Goal: Navigation & Orientation: Understand site structure

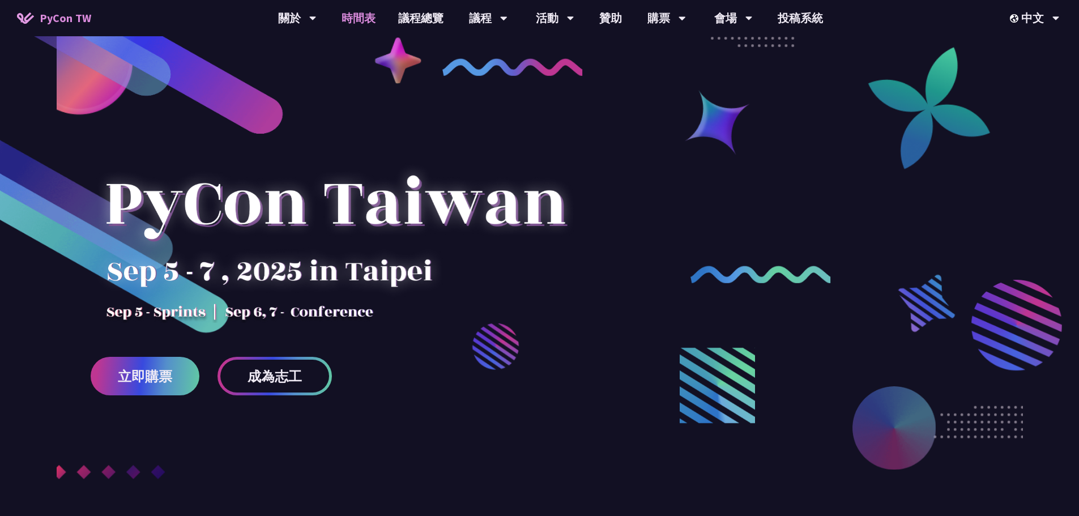
click at [370, 18] on link "時間表" at bounding box center [358, 18] width 57 height 36
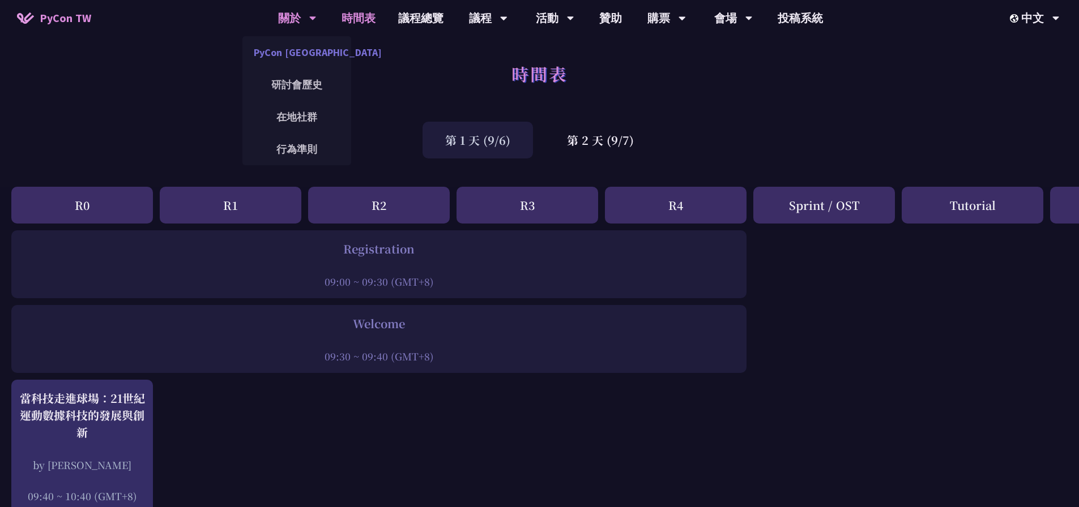
click at [308, 47] on link "PyCon [GEOGRAPHIC_DATA]" at bounding box center [296, 52] width 109 height 27
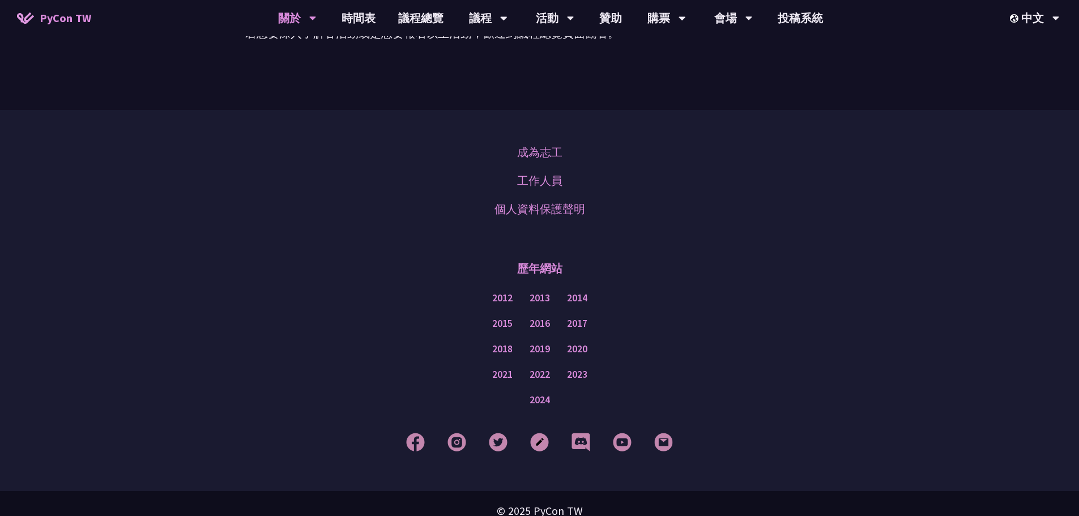
scroll to position [396, 0]
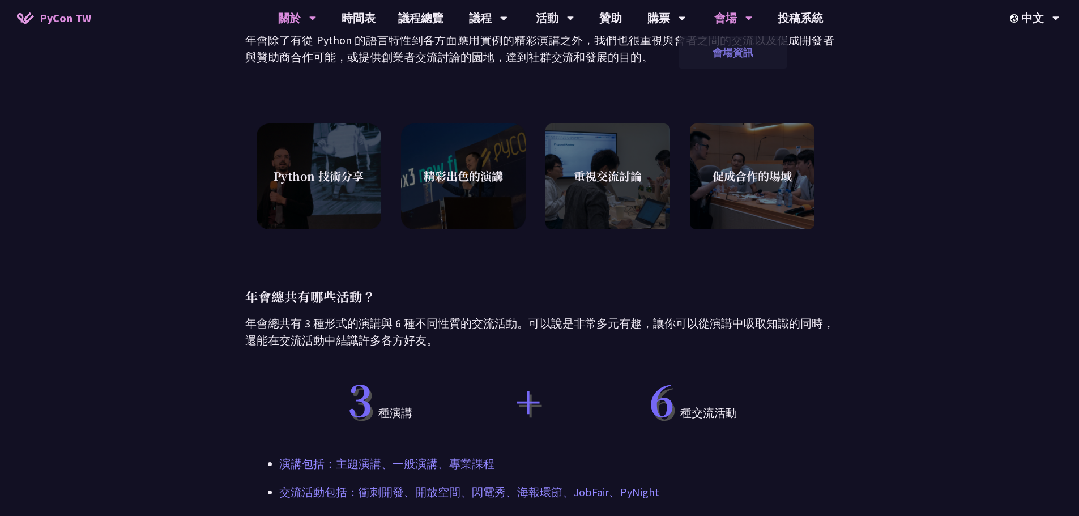
click at [727, 47] on link "會場資訊" at bounding box center [732, 52] width 109 height 27
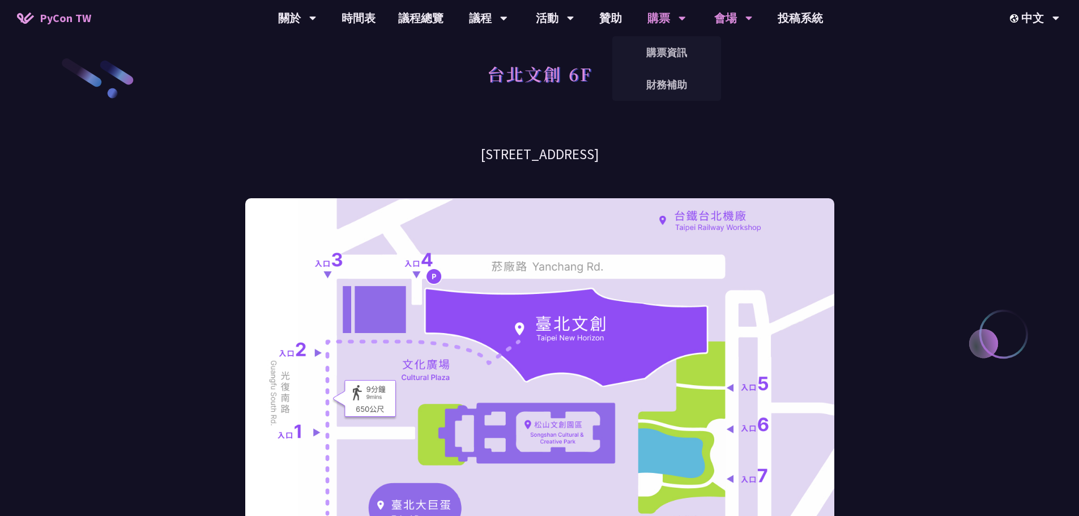
click at [670, 13] on div "購票" at bounding box center [666, 18] width 39 height 36
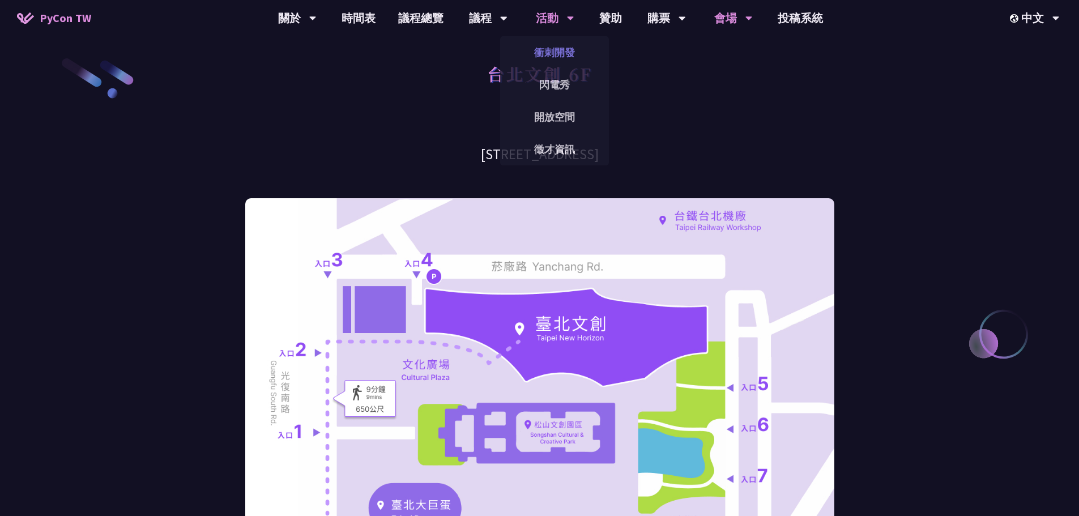
click at [559, 48] on link "衝刺開發" at bounding box center [554, 52] width 109 height 27
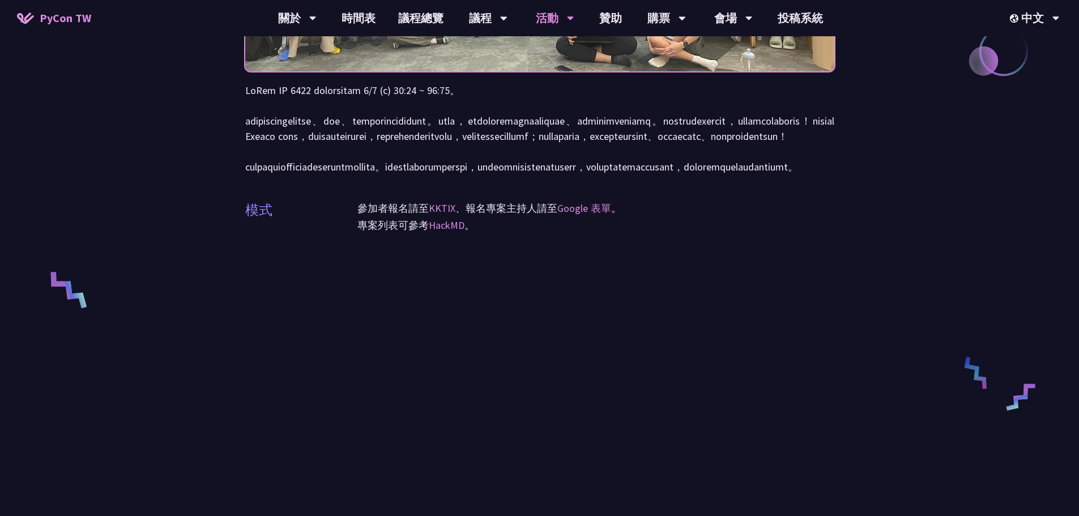
scroll to position [453, 0]
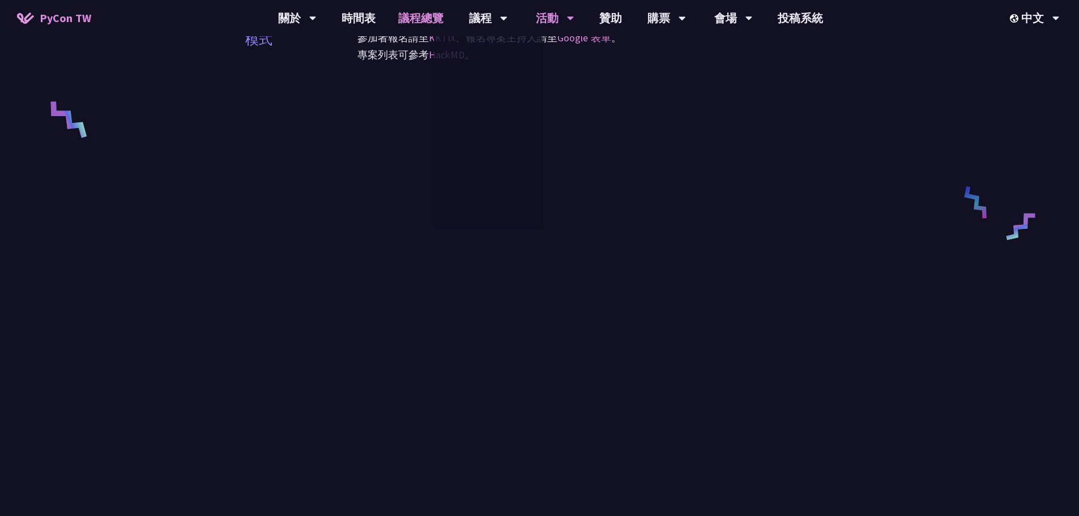
click at [421, 17] on link "議程總覽" at bounding box center [421, 18] width 68 height 36
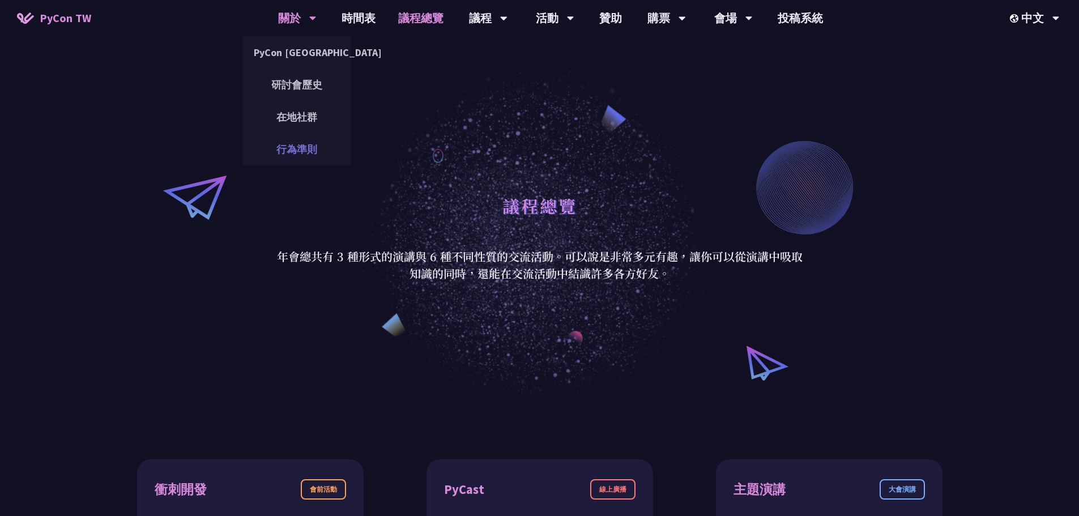
click at [292, 150] on link "行為準則" at bounding box center [296, 149] width 109 height 27
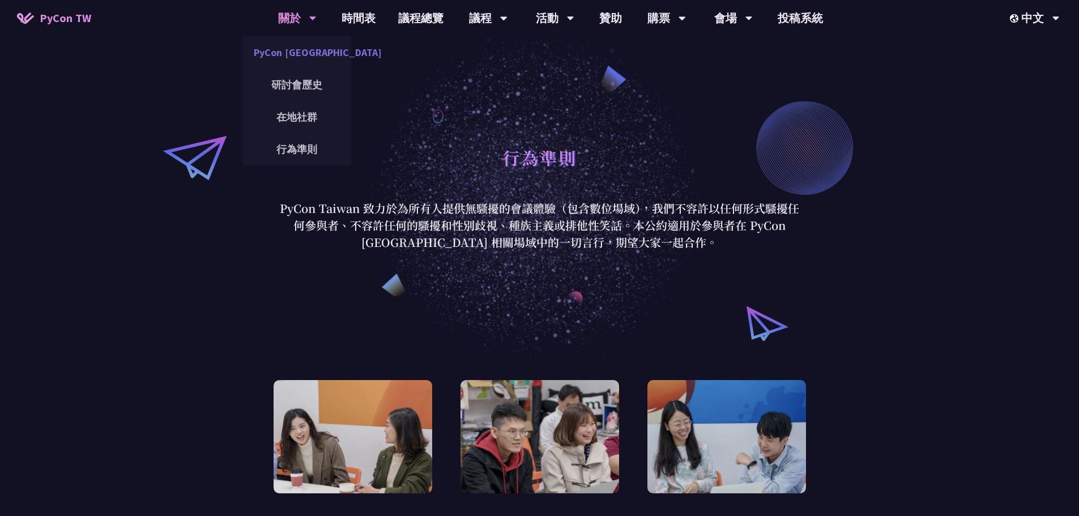
click at [302, 48] on link "PyCon [GEOGRAPHIC_DATA]" at bounding box center [296, 52] width 109 height 27
